Goal: Information Seeking & Learning: Learn about a topic

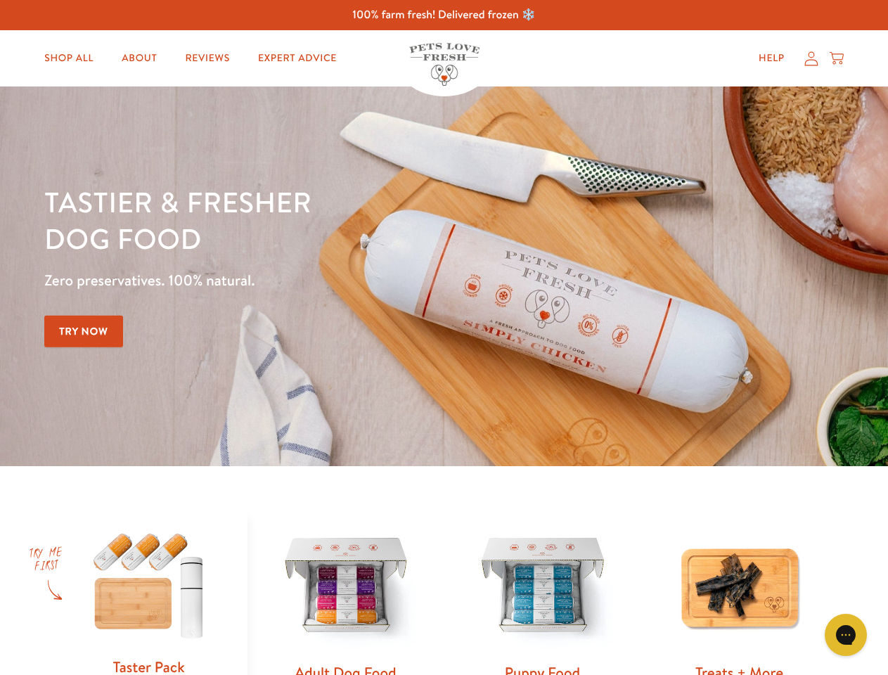
click at [444, 338] on div "Tastier & fresher dog food Zero preservatives. 100% natural. Try Now" at bounding box center [310, 277] width 533 height 186
click at [846, 635] on icon "Gorgias live chat" at bounding box center [845, 634] width 13 height 13
